Goal: Task Accomplishment & Management: Use online tool/utility

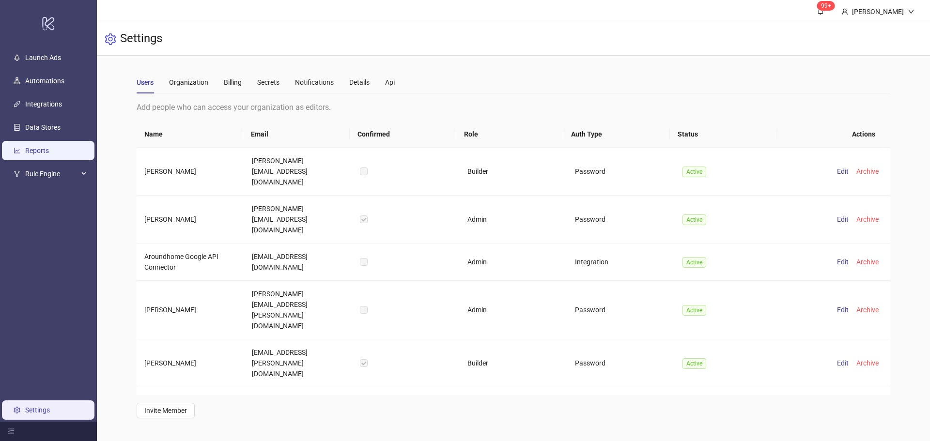
click at [45, 147] on link "Reports" at bounding box center [37, 151] width 24 height 8
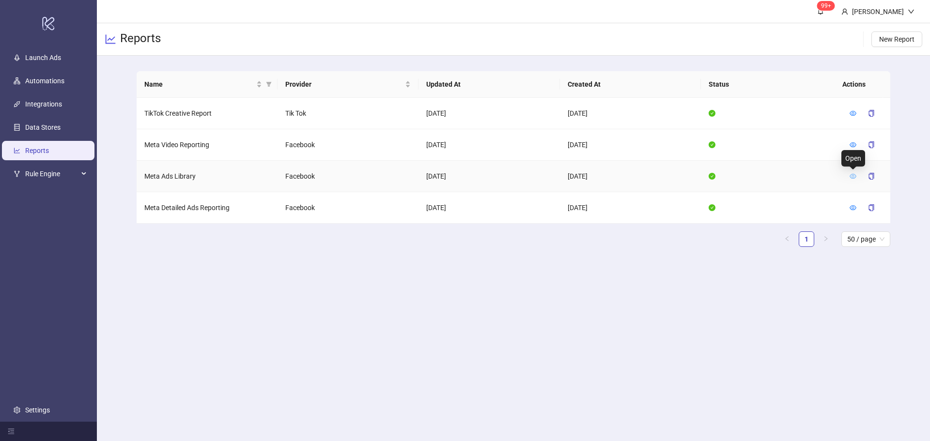
click at [855, 178] on icon "eye" at bounding box center [853, 176] width 7 height 5
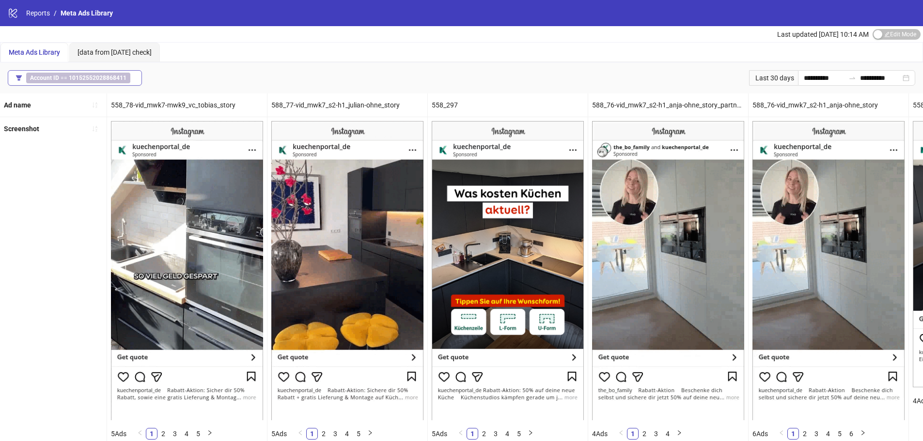
click at [112, 73] on span "Account ID == 10152552028868411" at bounding box center [78, 78] width 104 height 11
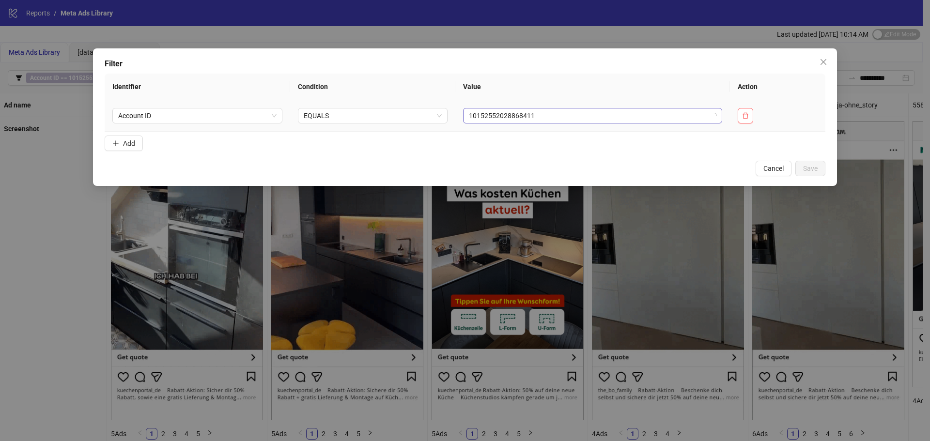
click at [506, 122] on span "10152552028868411" at bounding box center [593, 116] width 248 height 15
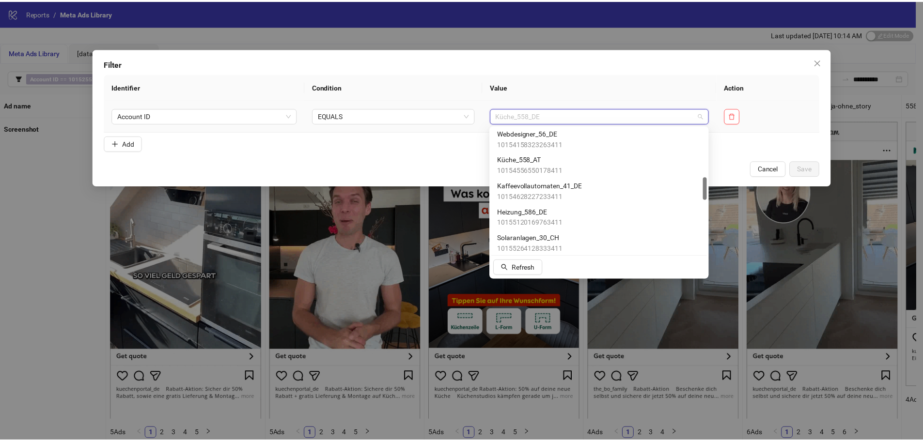
scroll to position [271, 0]
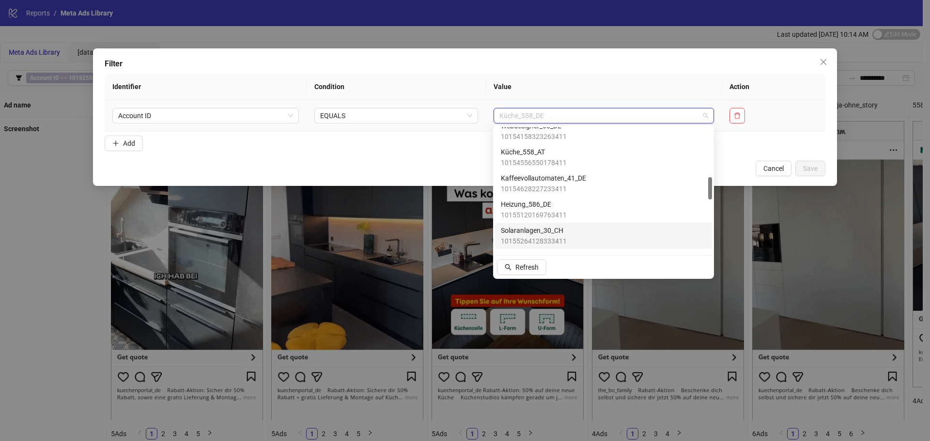
click at [558, 231] on span "Solaranlagen_30_CH" at bounding box center [534, 230] width 66 height 11
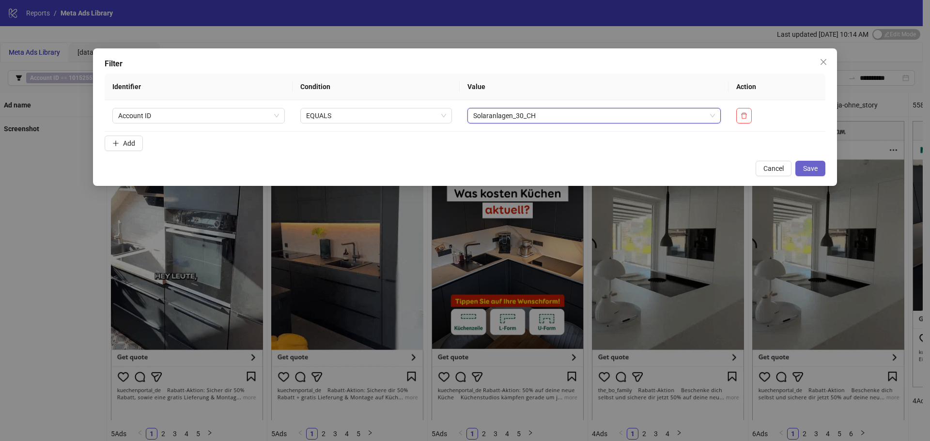
click at [806, 173] on button "Save" at bounding box center [811, 169] width 30 height 16
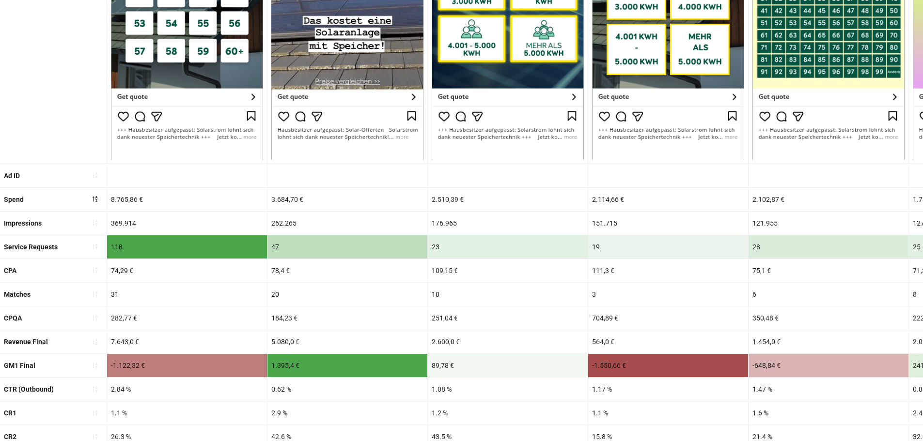
scroll to position [339, 0]
